Goal: Task Accomplishment & Management: Use online tool/utility

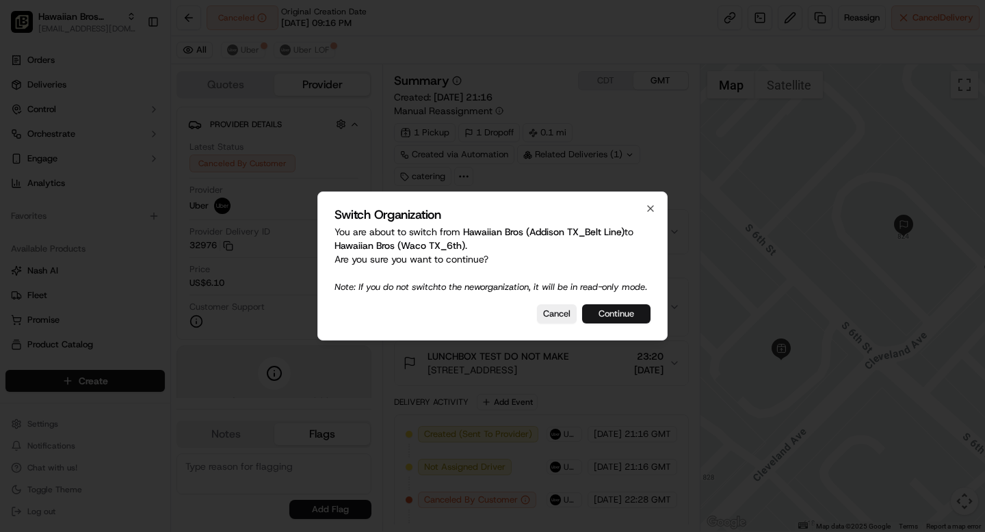
click at [625, 318] on button "Continue" at bounding box center [616, 313] width 68 height 19
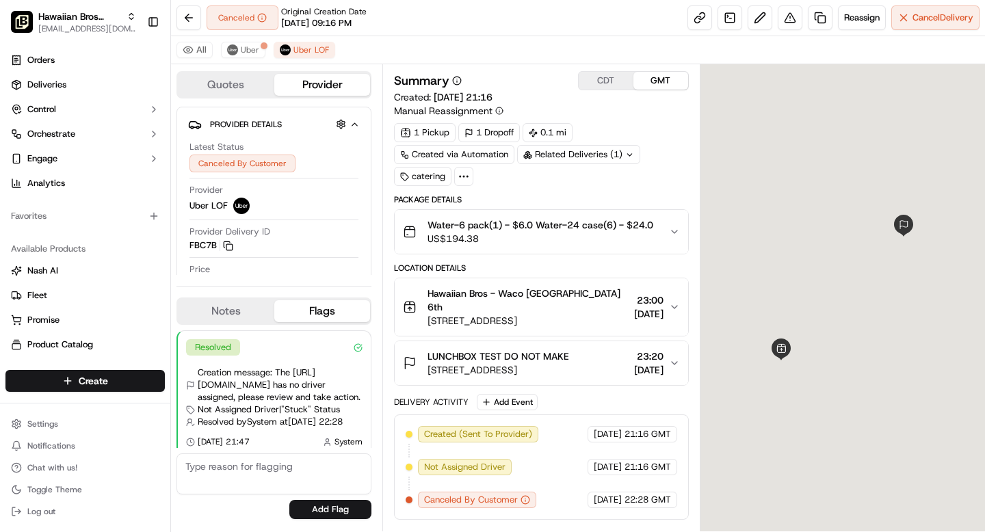
scroll to position [8, 0]
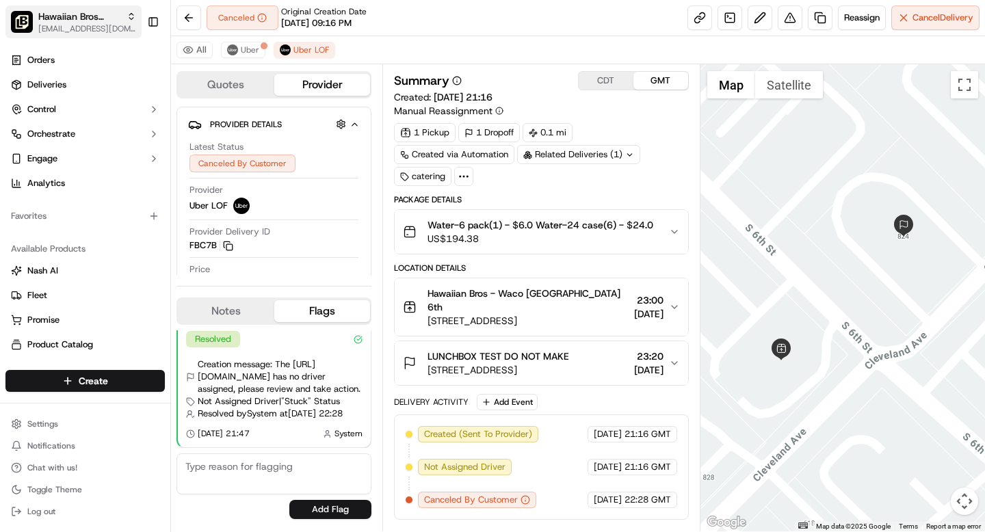
click at [101, 16] on span "Hawaiian Bros (Waco TX_6th)" at bounding box center [79, 17] width 83 height 14
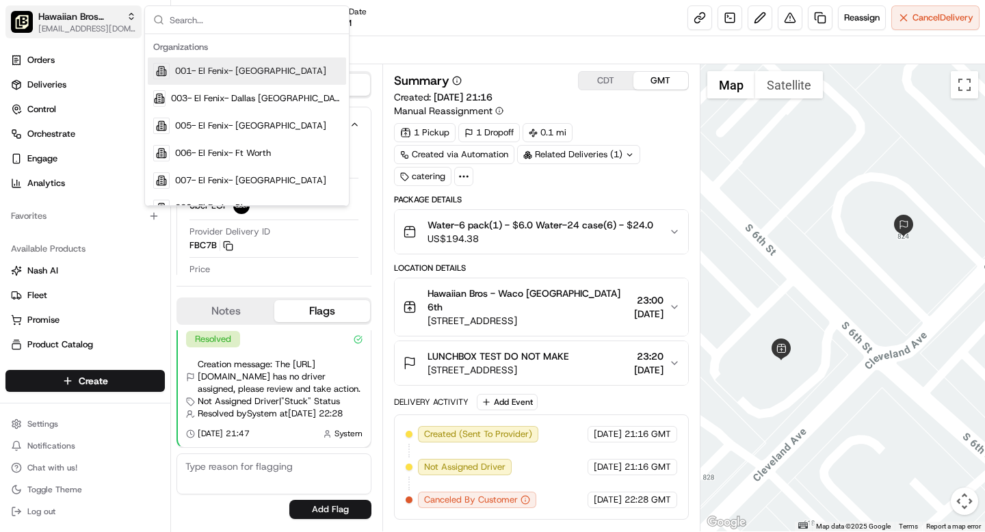
click at [79, 16] on span "Hawaiian Bros (Waco TX_6th)" at bounding box center [79, 17] width 83 height 14
